Goal: Information Seeking & Learning: Learn about a topic

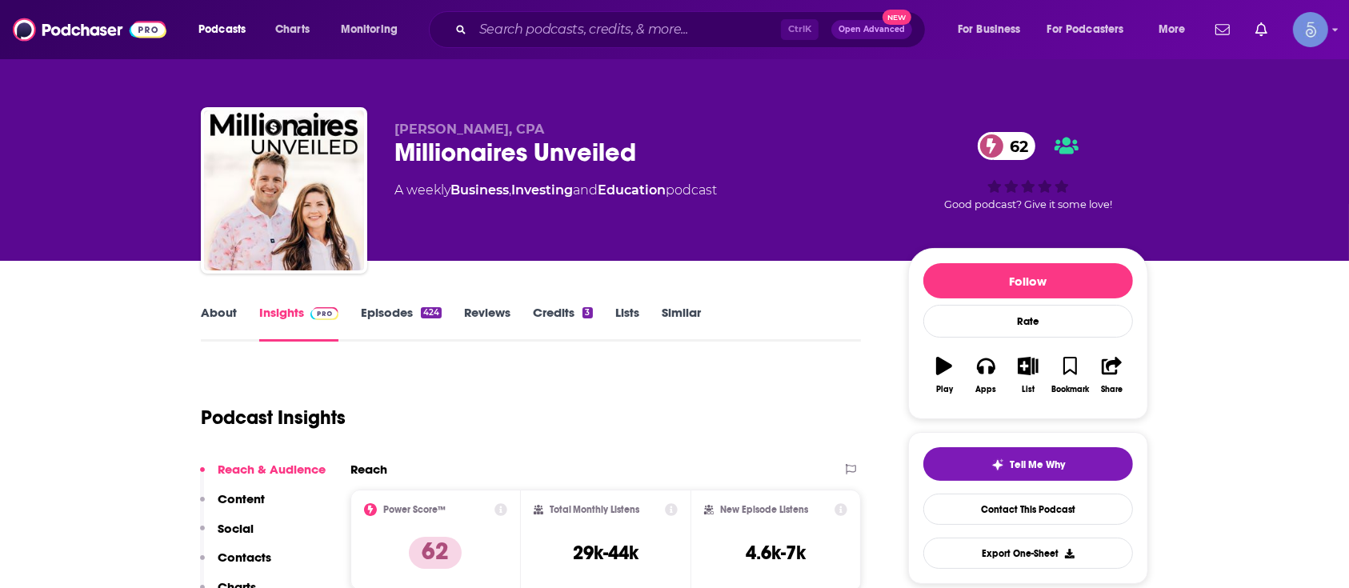
click at [612, 27] on input "Search podcasts, credits, & more..." at bounding box center [627, 30] width 308 height 26
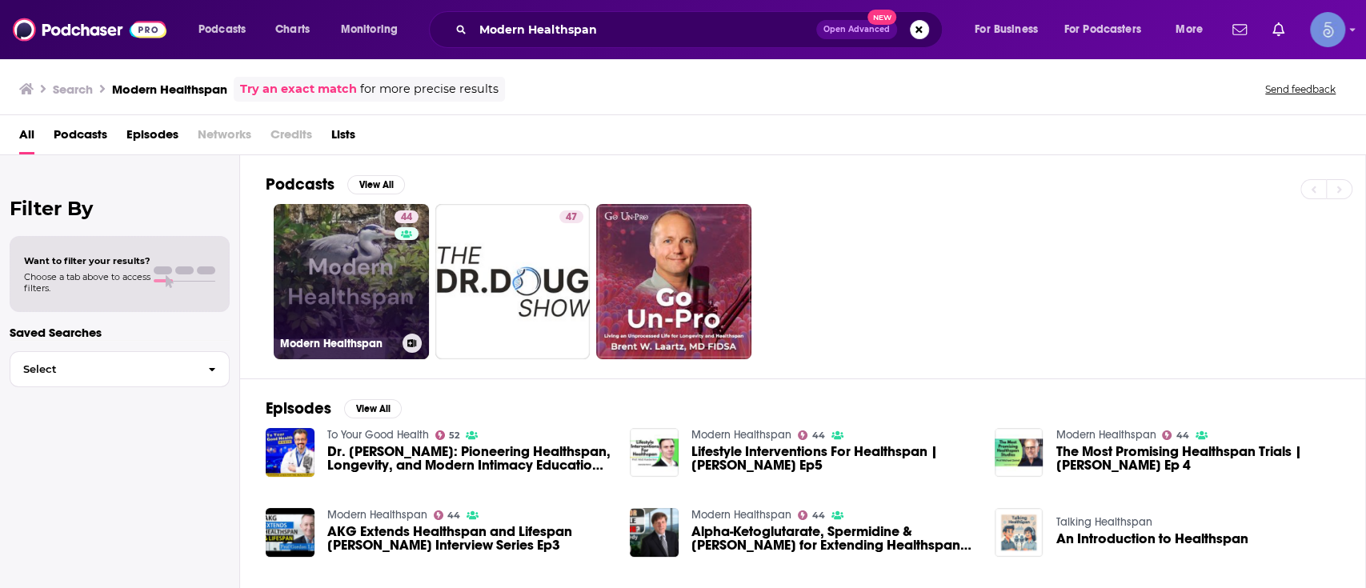
click at [364, 267] on link "44 Modern Healthspan" at bounding box center [351, 281] width 155 height 155
